Goal: Task Accomplishment & Management: Manage account settings

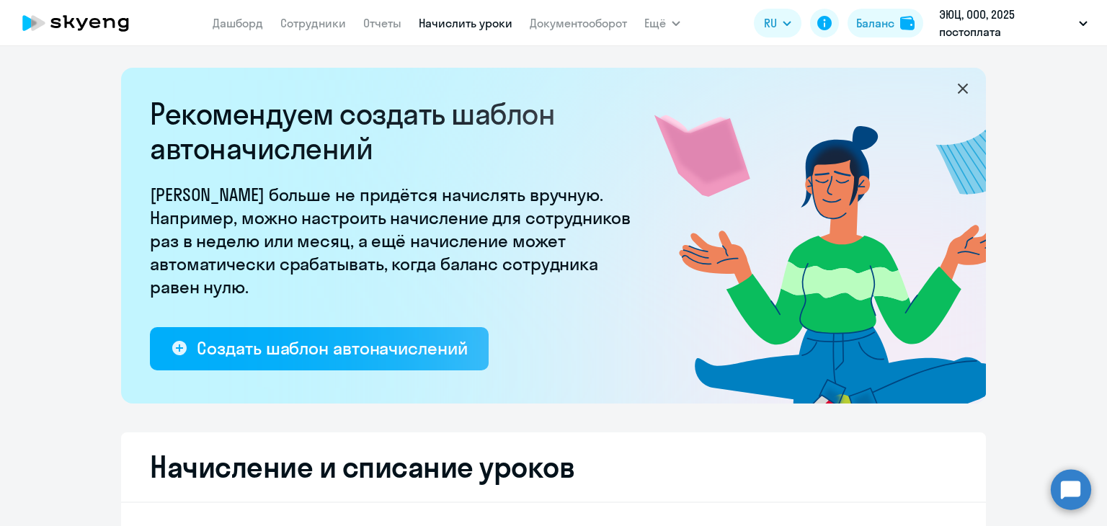
select select "10"
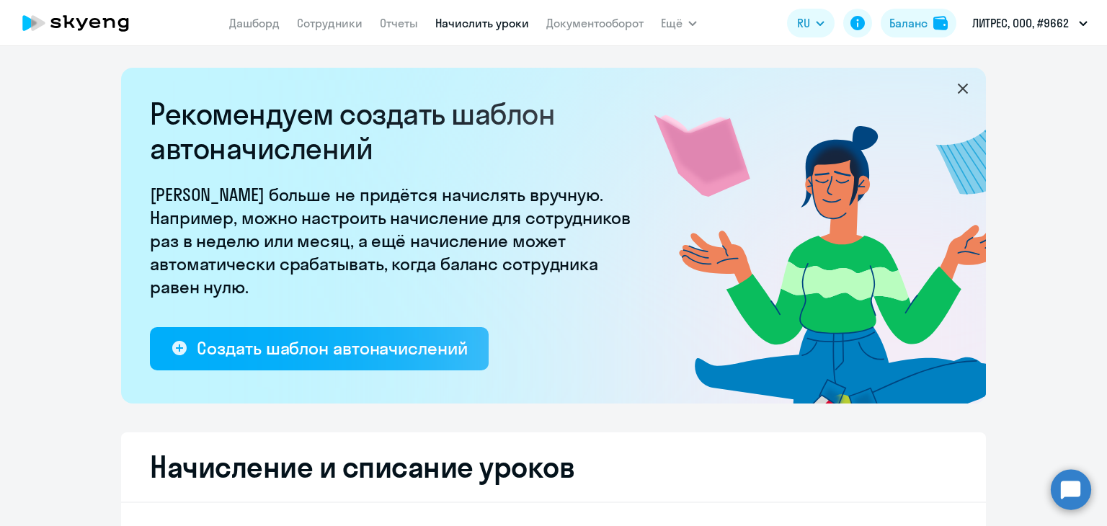
select select "10"
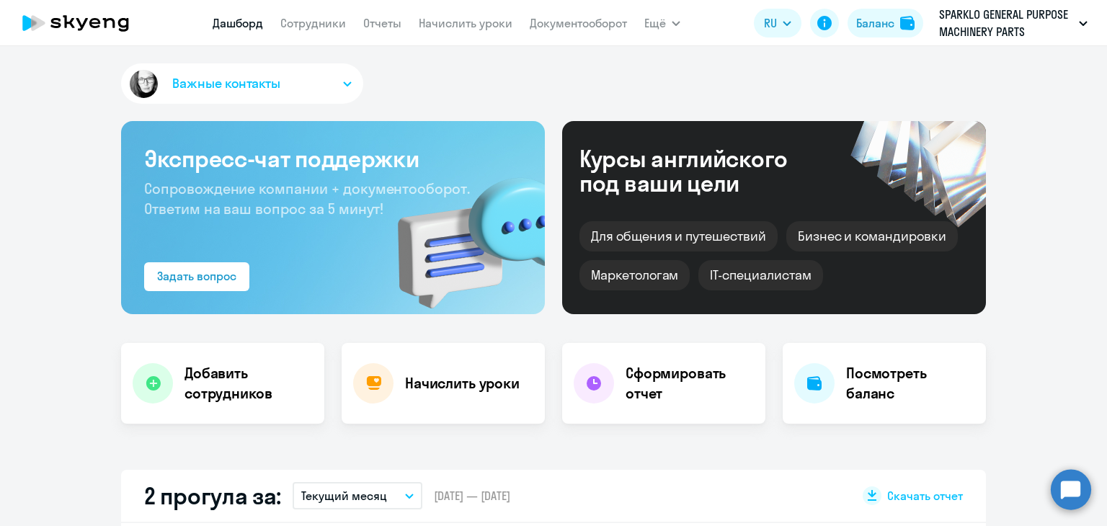
select select "30"
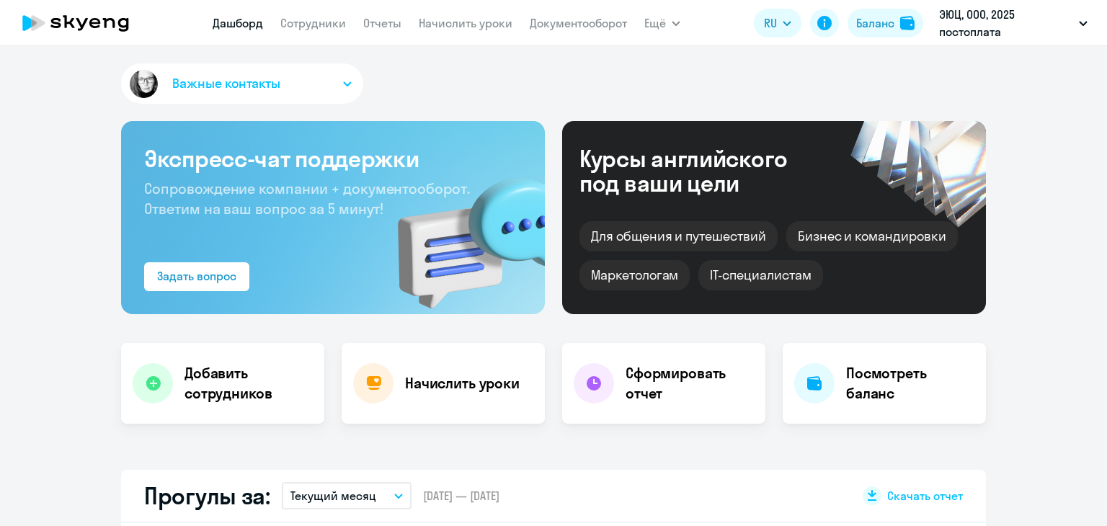
select select "30"
click at [484, 27] on link "Начислить уроки" at bounding box center [466, 23] width 94 height 14
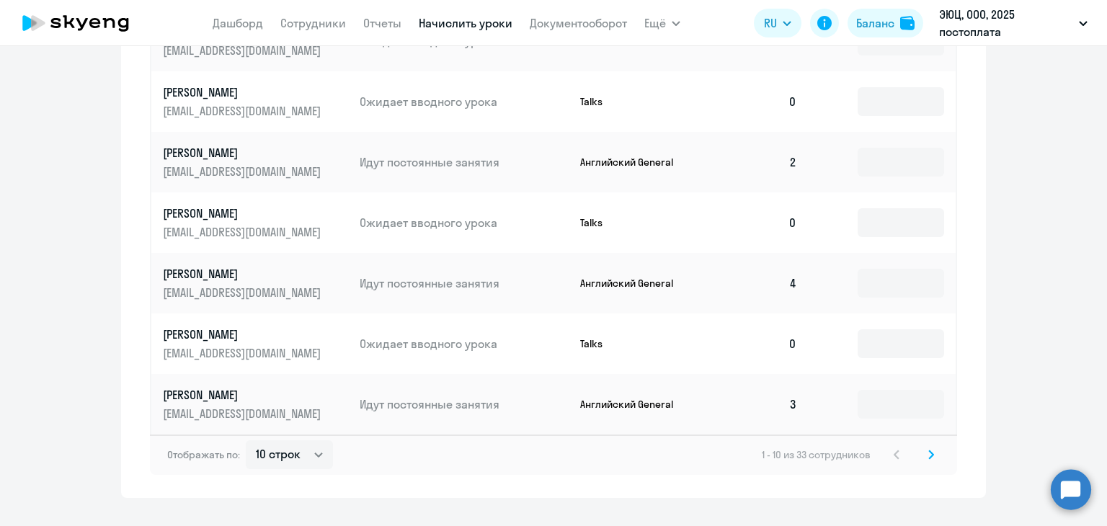
scroll to position [937, 0]
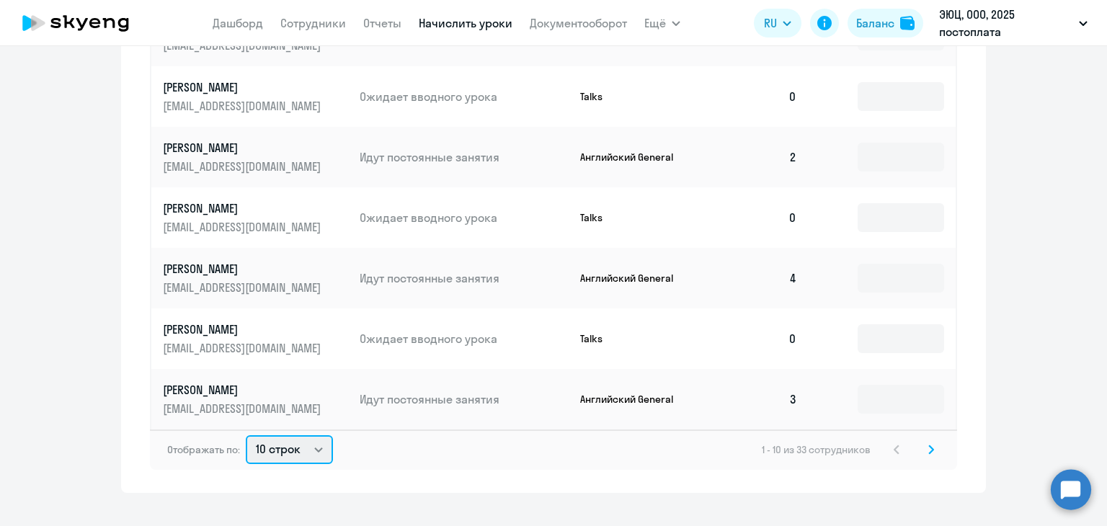
click at [268, 442] on select "10 строк 30 строк 50 строк" at bounding box center [289, 449] width 87 height 29
select select "50"
click at [246, 435] on select "10 строк 30 строк 50 строк" at bounding box center [289, 449] width 87 height 29
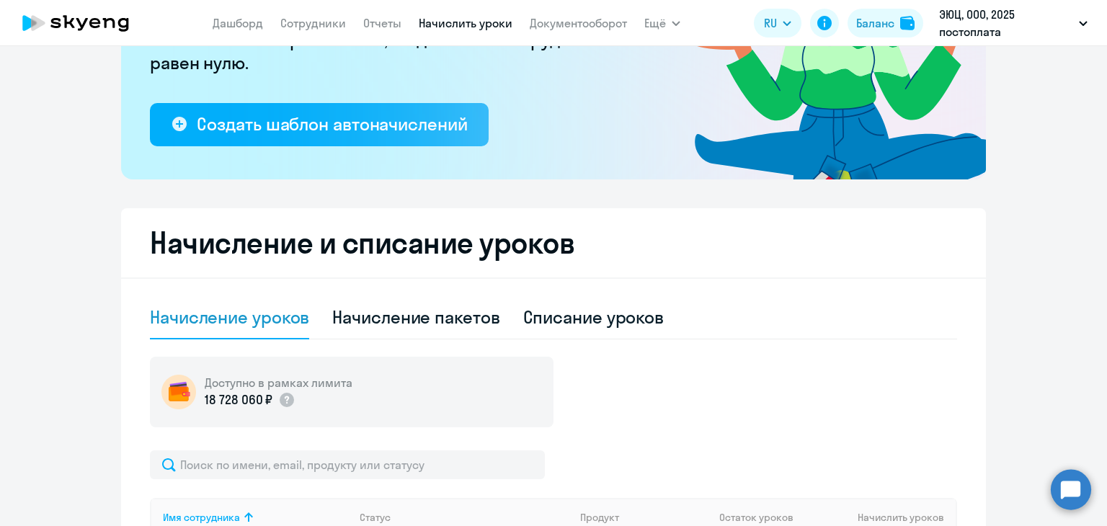
scroll to position [216, 0]
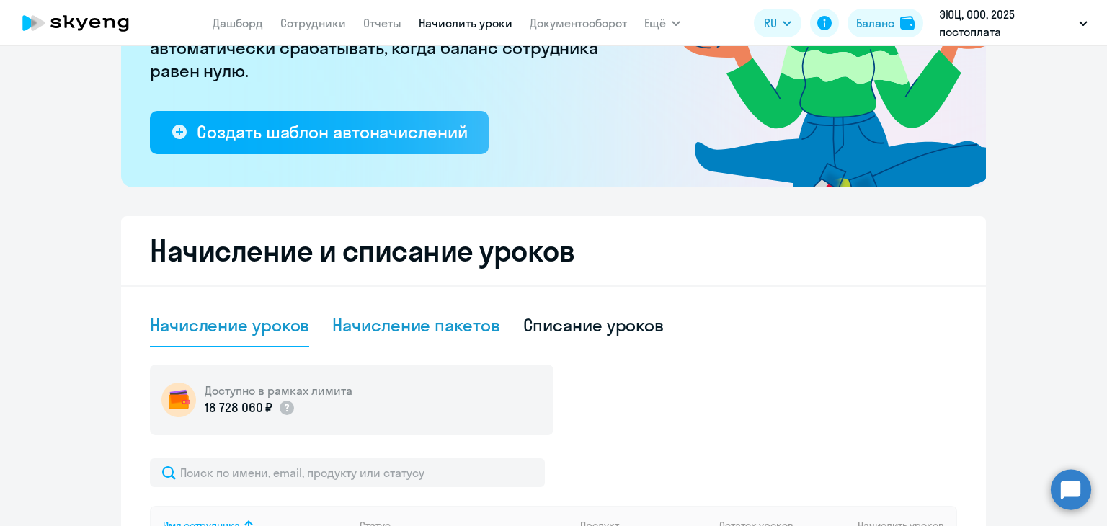
click at [448, 334] on div "Начисление пакетов" at bounding box center [415, 324] width 167 height 23
select select "10"
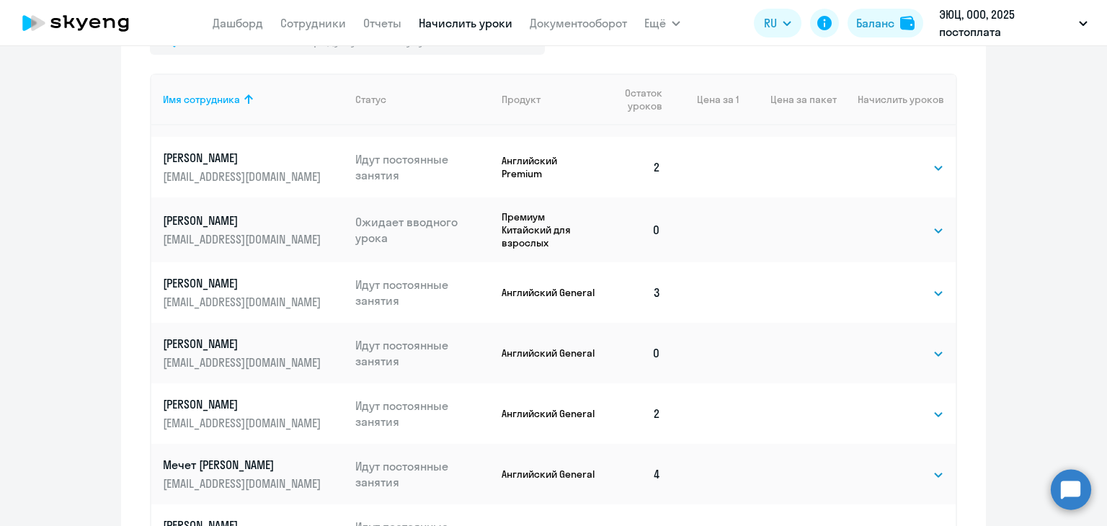
scroll to position [937, 0]
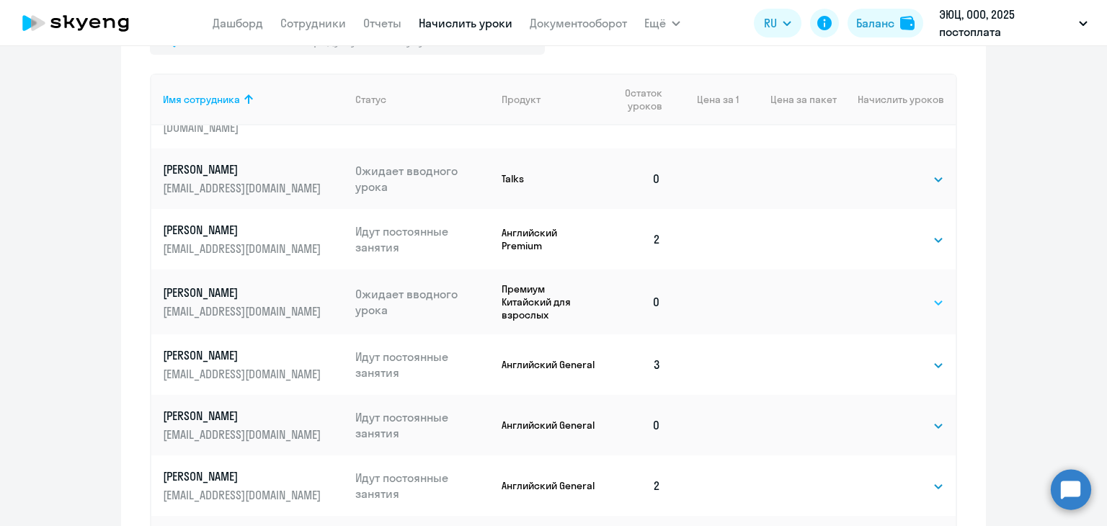
click at [888, 294] on select "Выбрать 4 8 16 32 64 96 128" at bounding box center [914, 302] width 59 height 17
select select "32"
click at [885, 294] on select "Выбрать 4 8 16 32 64 96 128" at bounding box center [914, 302] width 59 height 17
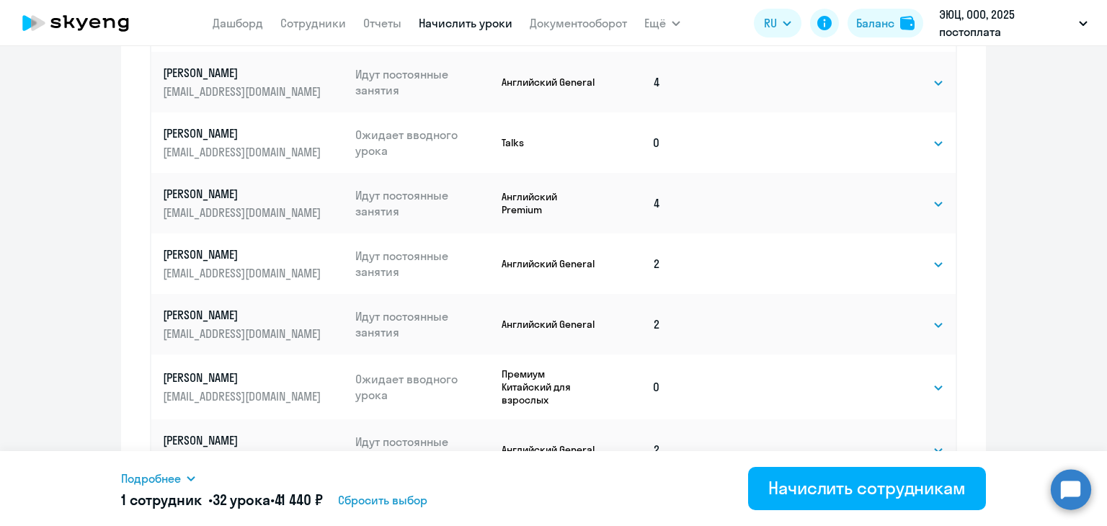
scroll to position [865, 0]
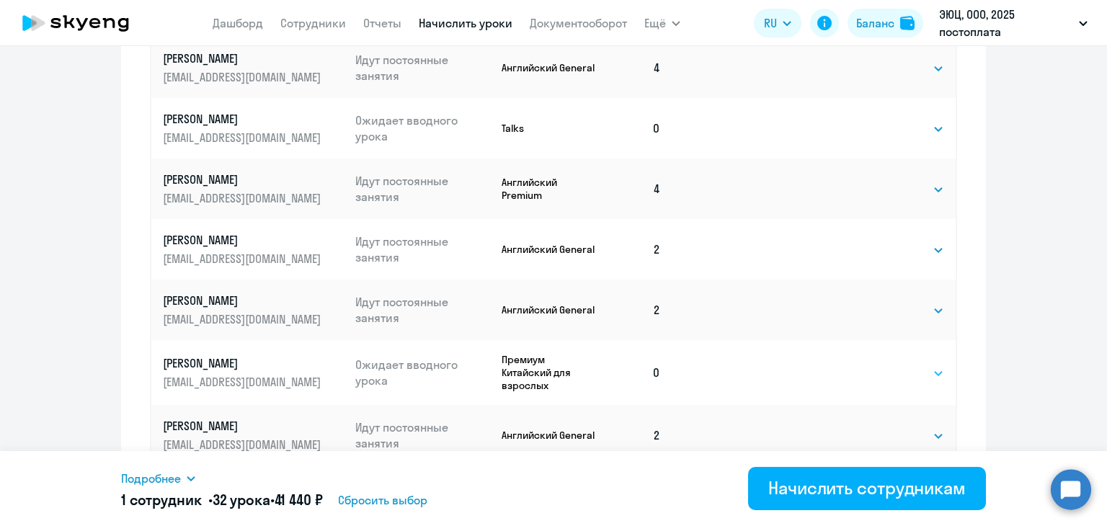
click at [887, 365] on select "Выбрать 4 8 16 32 64 96 128" at bounding box center [914, 373] width 59 height 17
select select "32"
click at [885, 365] on select "Выбрать 4 8 16 32 64 96 128" at bounding box center [914, 373] width 59 height 17
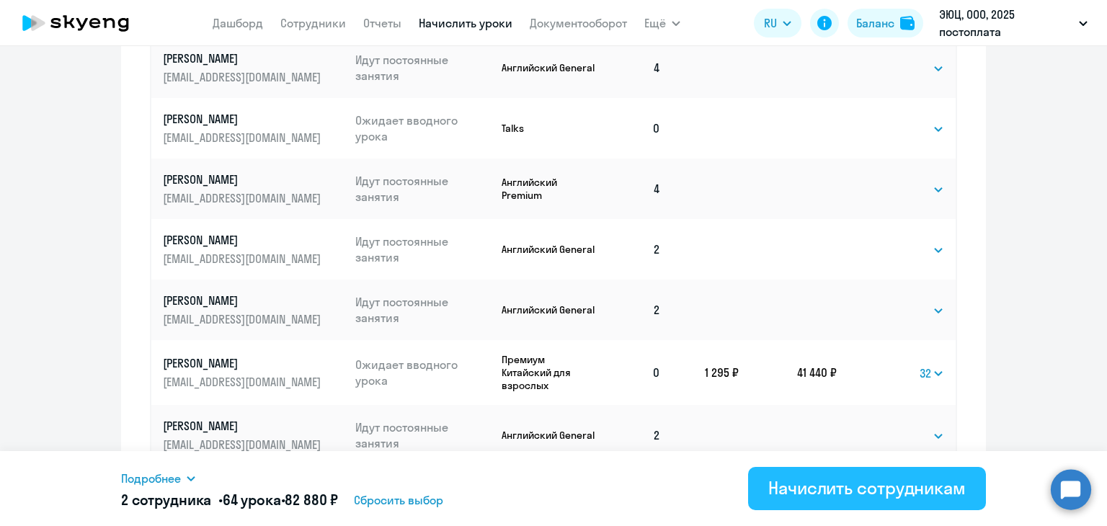
click at [862, 489] on div "Начислить сотрудникам" at bounding box center [866, 487] width 197 height 23
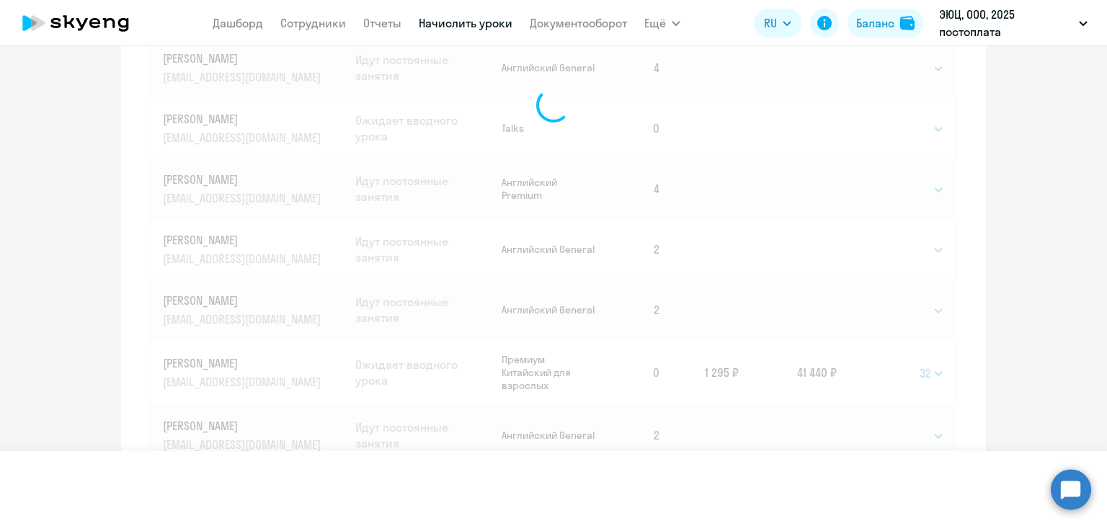
select select
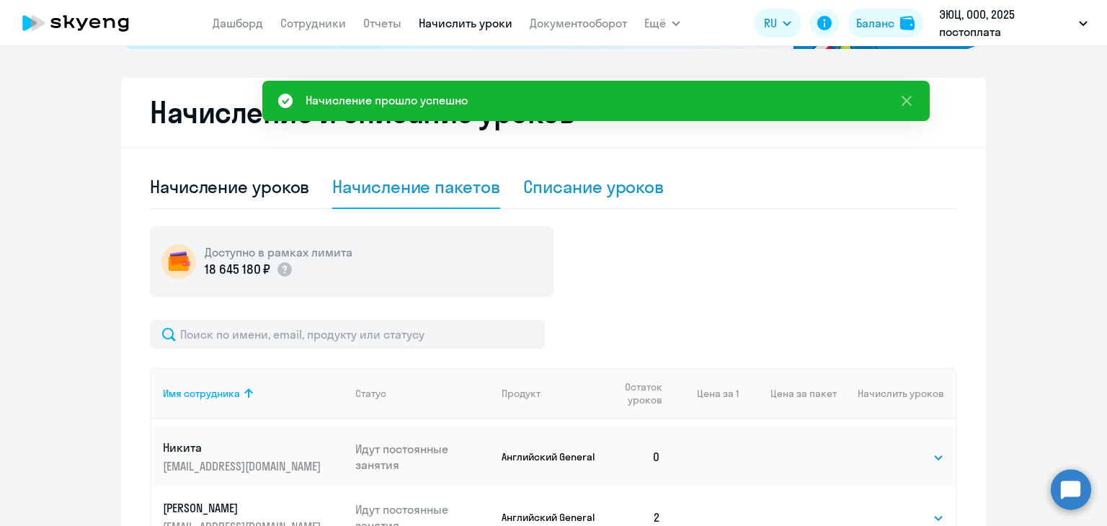
scroll to position [360, 0]
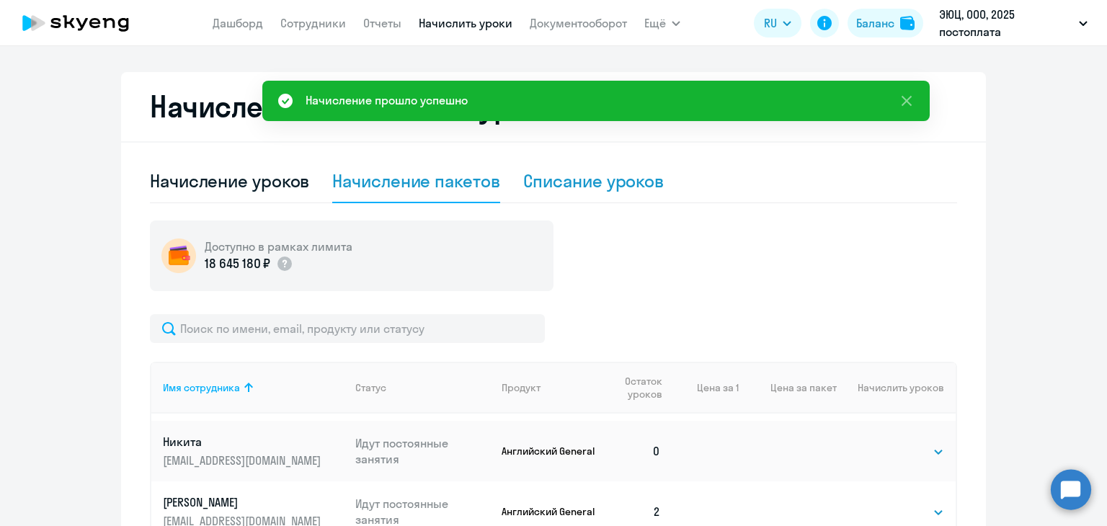
click at [623, 166] on div "Списание уроков" at bounding box center [593, 181] width 141 height 43
select select "10"
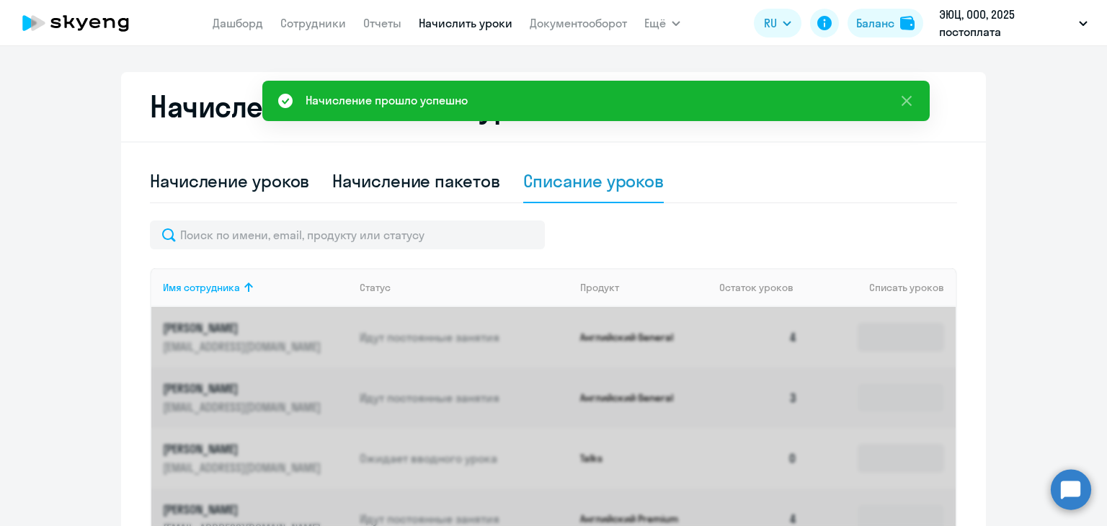
click at [626, 180] on div "Списание уроков" at bounding box center [593, 180] width 141 height 23
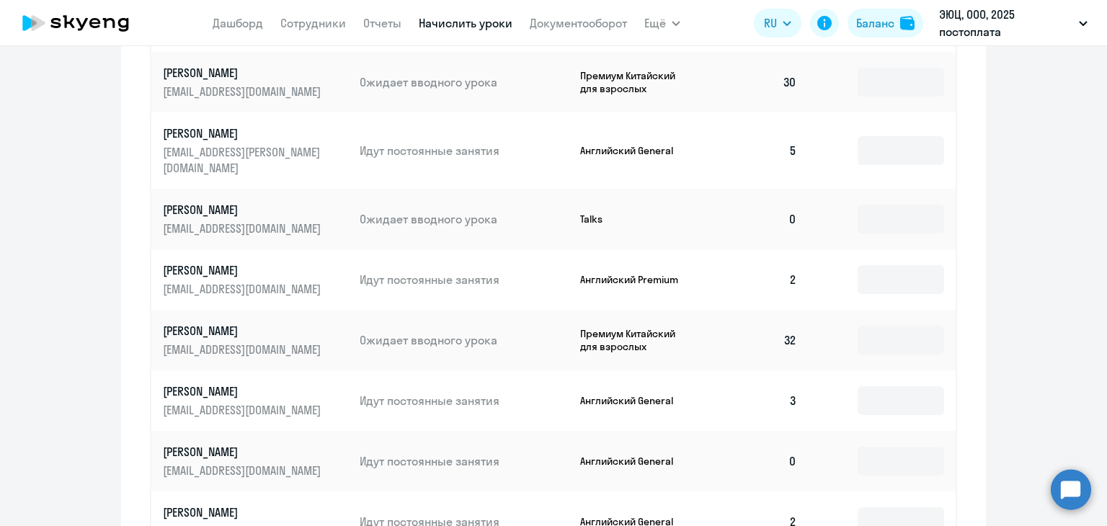
scroll to position [721, 0]
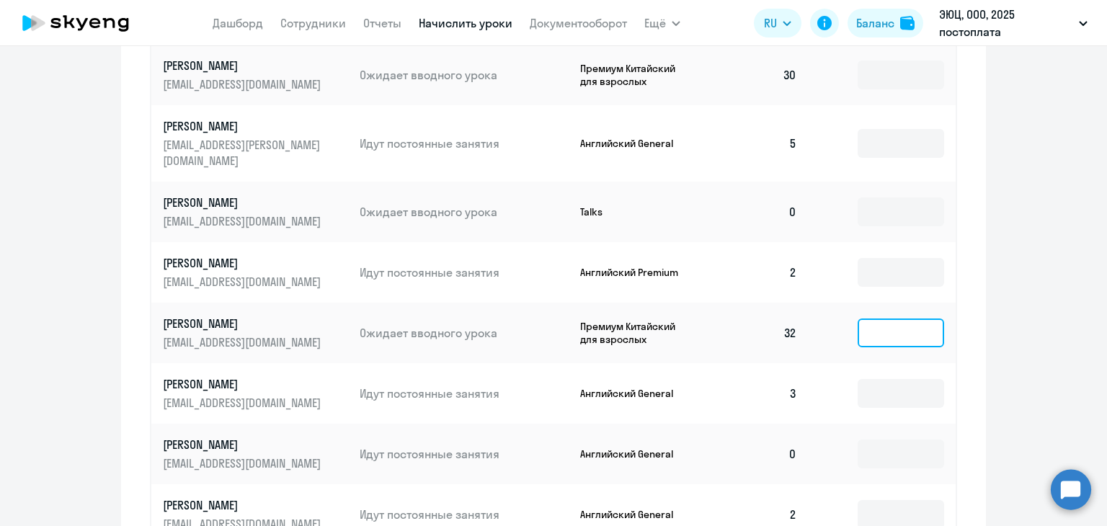
click at [866, 319] on input at bounding box center [901, 333] width 86 height 29
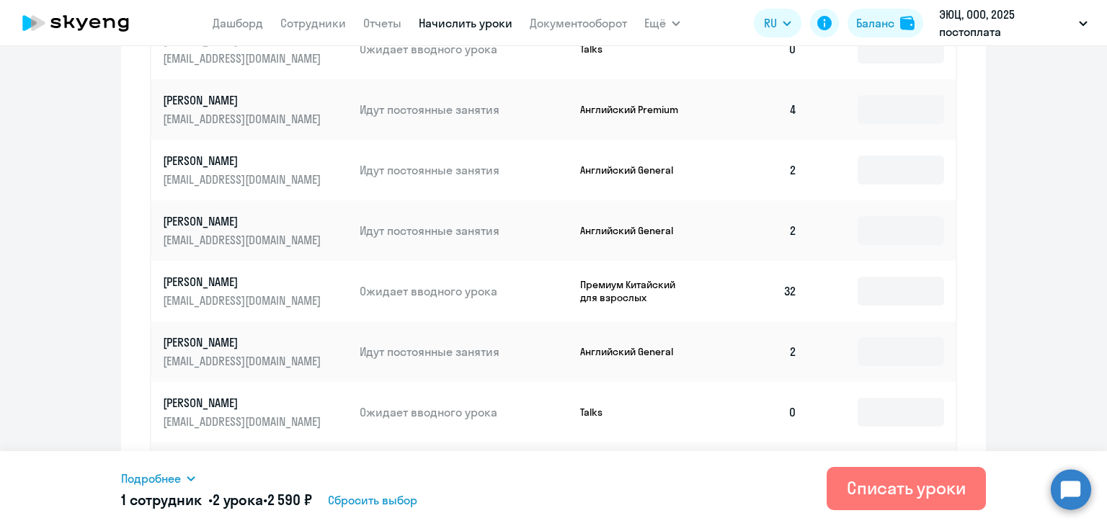
scroll to position [1561, 0]
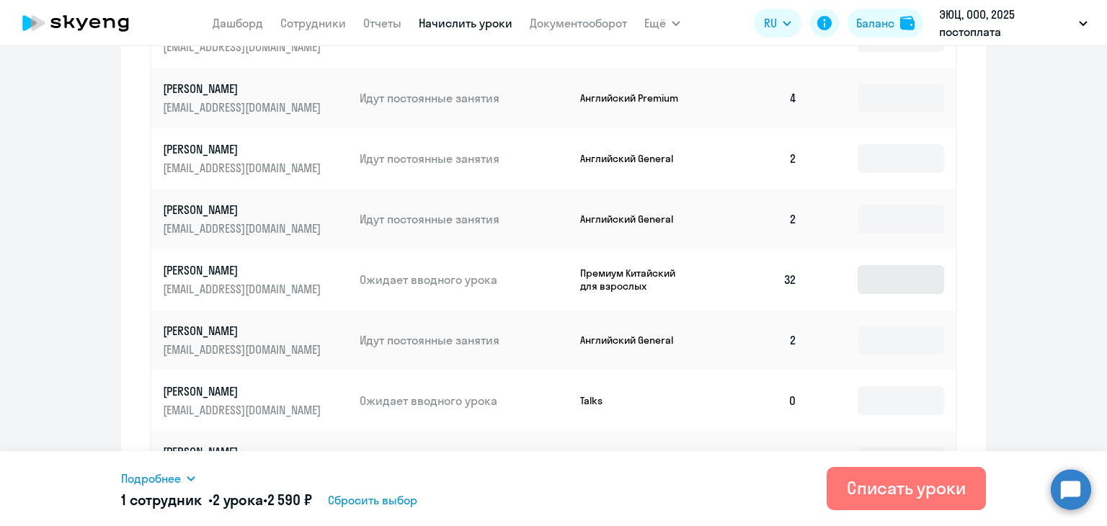
type input "2"
click at [891, 265] on input at bounding box center [901, 279] width 86 height 29
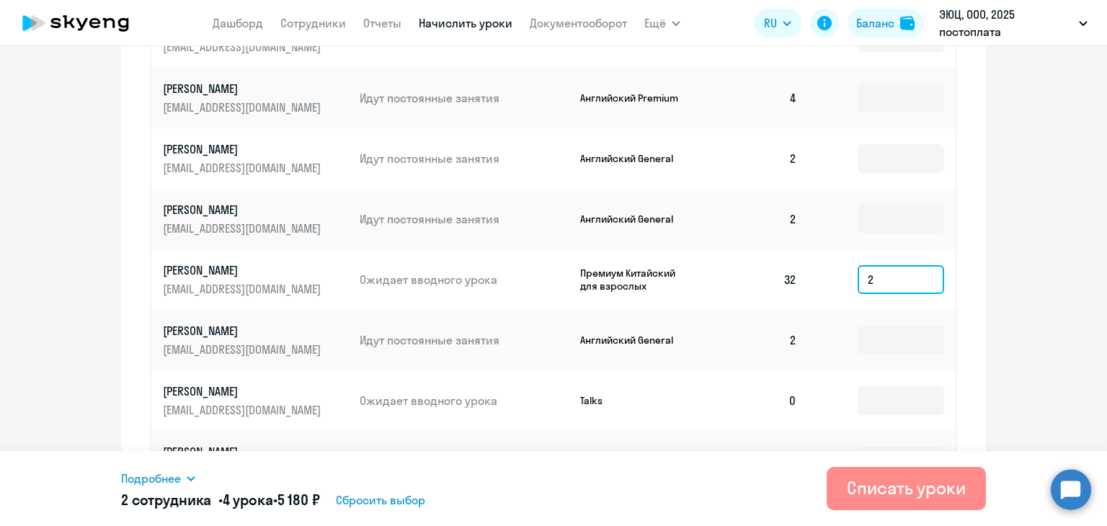
type input "2"
click at [878, 483] on div "Списать уроки" at bounding box center [906, 487] width 119 height 23
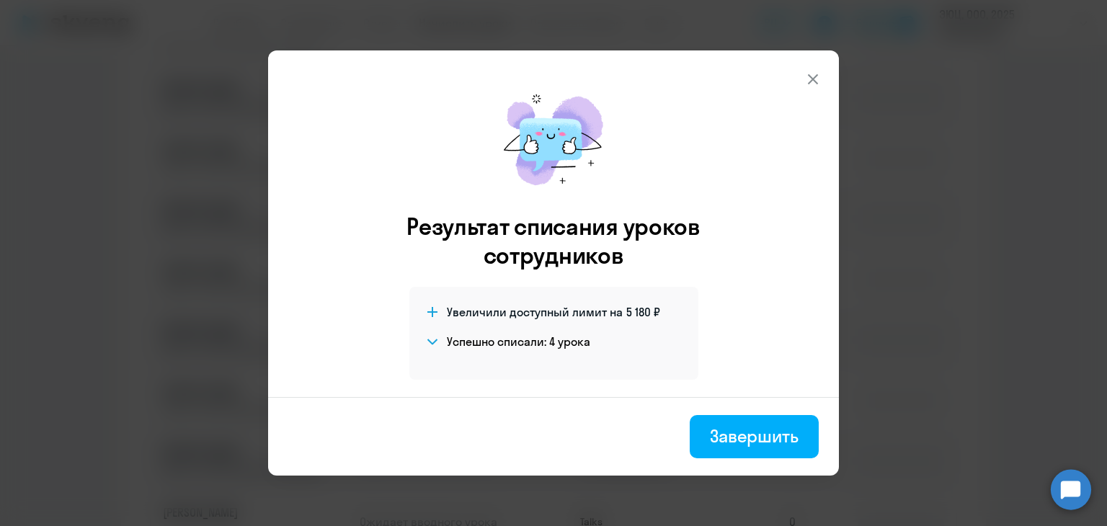
click at [811, 78] on icon at bounding box center [813, 79] width 10 height 10
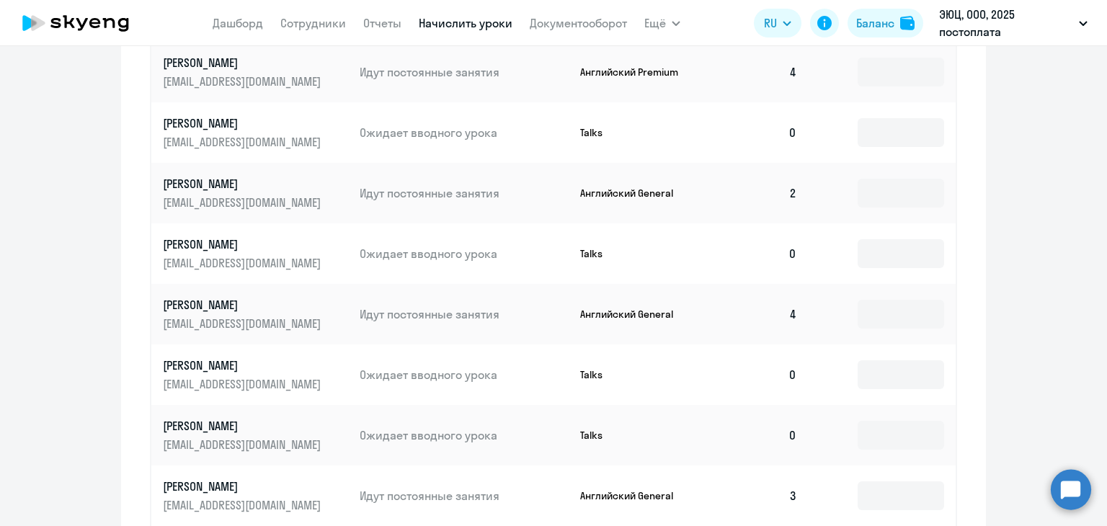
scroll to position [48, 0]
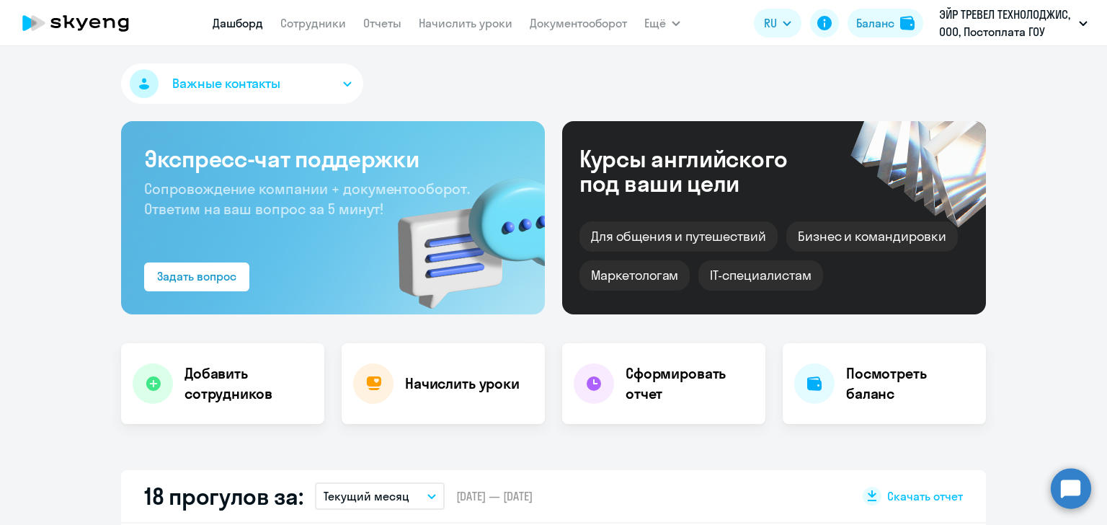
select select "30"
